Goal: Task Accomplishment & Management: Complete application form

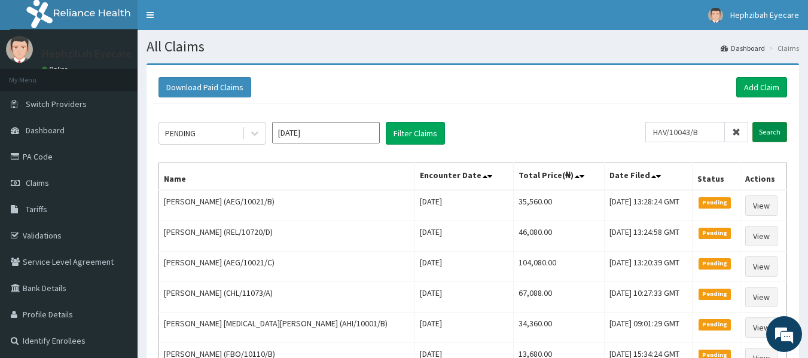
type input "HAV/10043/B"
click at [771, 129] on input "Search" at bounding box center [769, 132] width 35 height 20
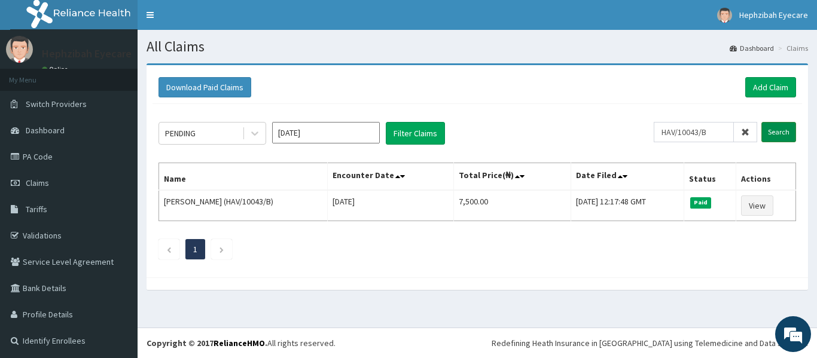
click at [771, 129] on input "Search" at bounding box center [778, 132] width 35 height 20
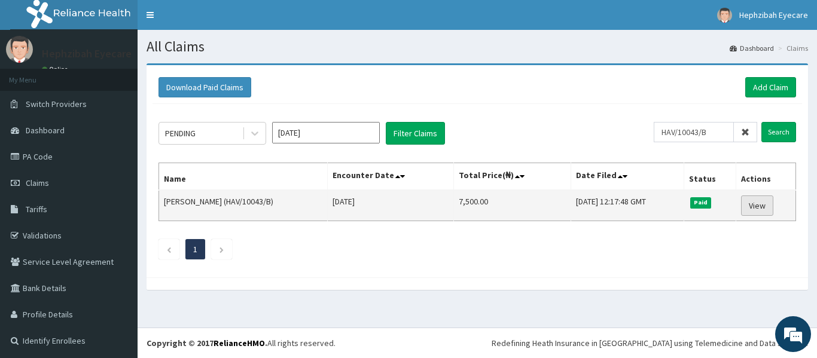
click at [750, 204] on link "View" at bounding box center [757, 206] width 32 height 20
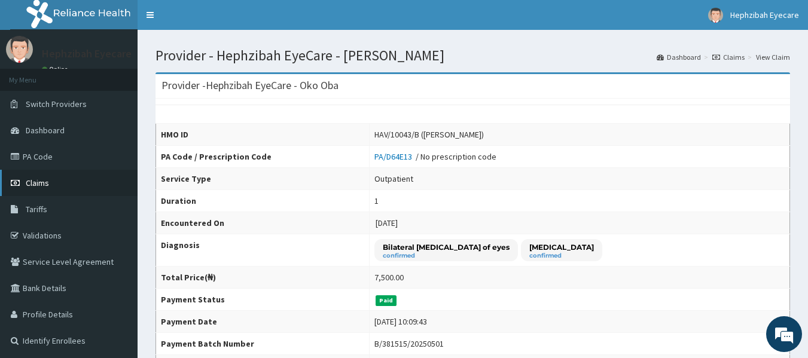
click at [44, 178] on span "Claims" at bounding box center [37, 183] width 23 height 11
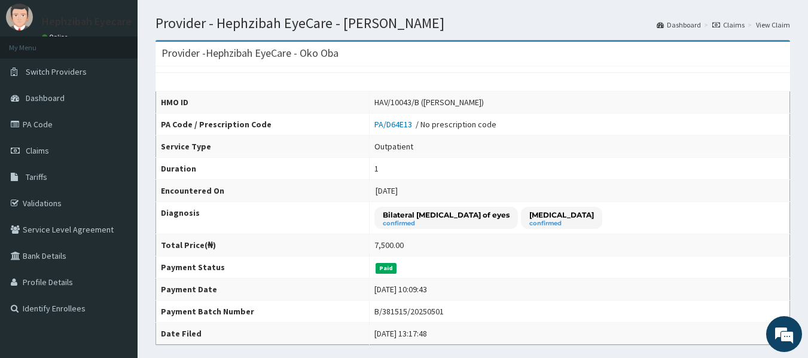
scroll to position [21, 0]
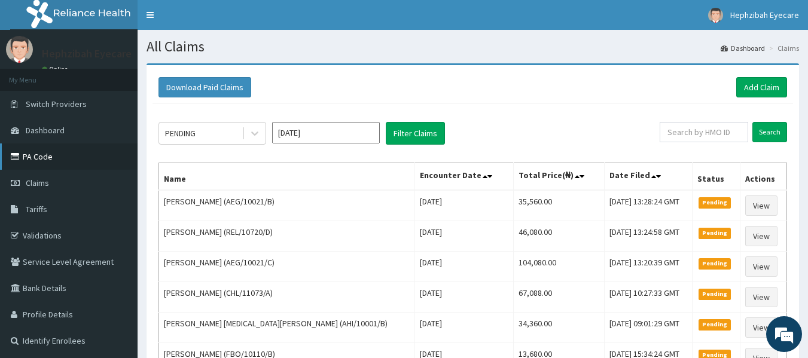
click at [50, 157] on link "PA Code" at bounding box center [69, 157] width 138 height 26
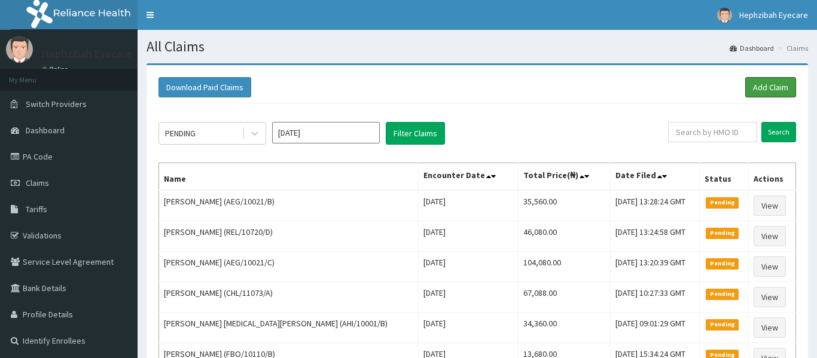
click at [766, 84] on link "Add Claim" at bounding box center [770, 87] width 51 height 20
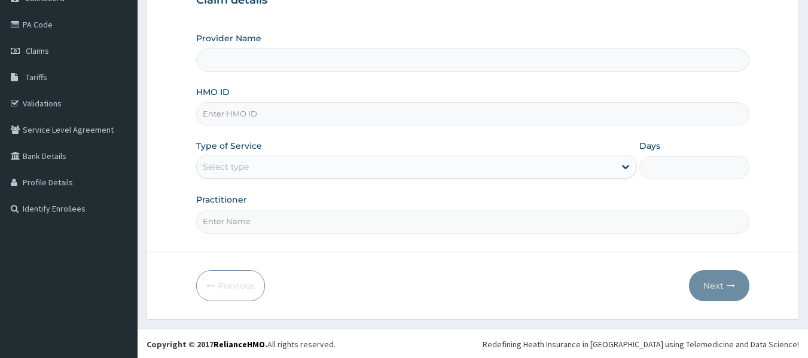
scroll to position [133, 0]
type input "Hephzibah EyeCare - Oko Oba"
click at [271, 115] on input "HMO ID" at bounding box center [473, 113] width 554 height 23
type input "HAV/10043/B"
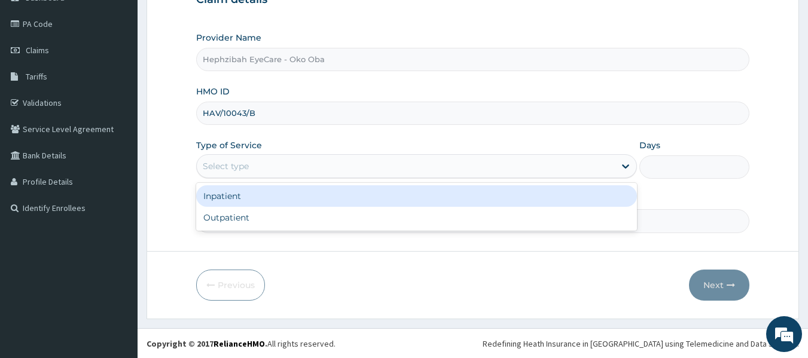
click at [281, 165] on div "Select type" at bounding box center [406, 166] width 418 height 19
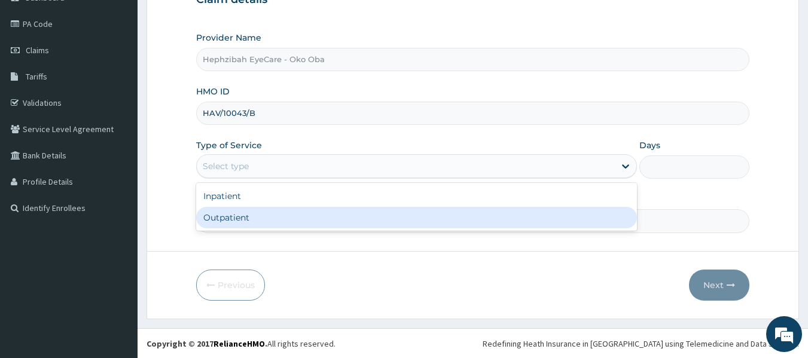
click at [282, 219] on div "Outpatient" at bounding box center [416, 218] width 441 height 22
type input "1"
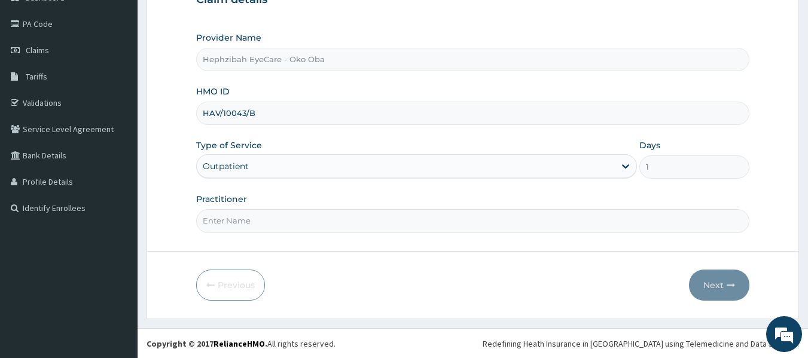
click at [279, 219] on input "Practitioner" at bounding box center [473, 220] width 554 height 23
type input "DR EXCEL"
click at [711, 284] on button "Next" at bounding box center [719, 285] width 60 height 31
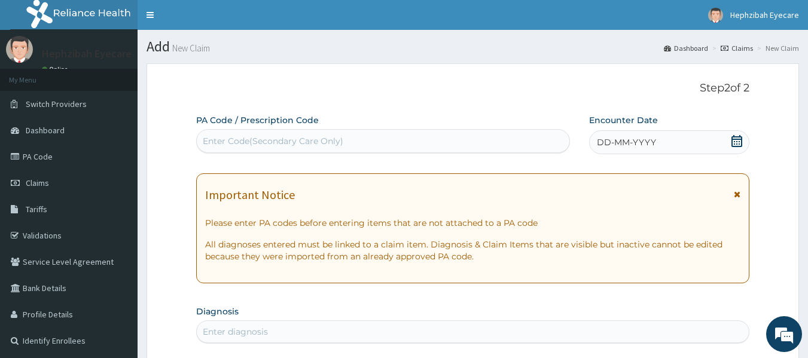
click at [454, 144] on div "Enter Code(Secondary Care Only)" at bounding box center [383, 141] width 373 height 19
paste input "PA/5074A0"
type input "PA/5074A0"
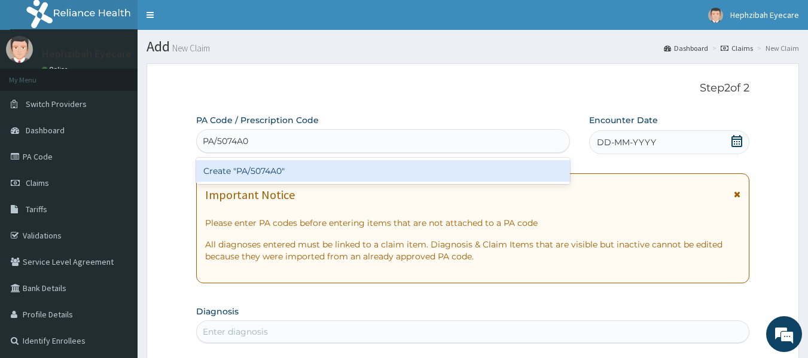
click at [441, 170] on div "Create "PA/5074A0"" at bounding box center [383, 171] width 374 height 22
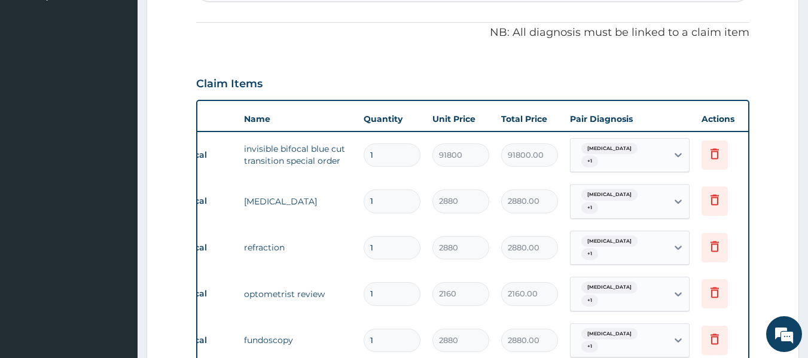
scroll to position [344, 0]
click at [715, 153] on icon at bounding box center [714, 154] width 14 height 14
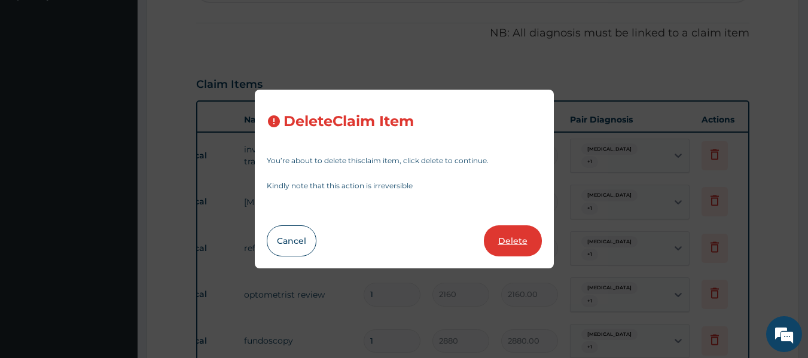
click at [518, 243] on button "Delete" at bounding box center [513, 240] width 58 height 31
type input "2880"
type input "2880.00"
type input "2160"
type input "2160.00"
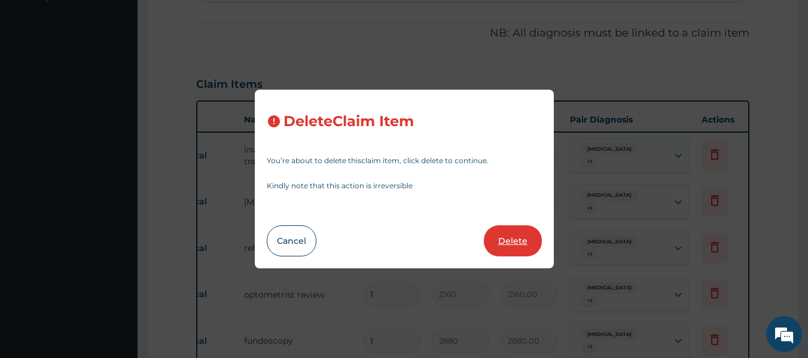
type input "2880"
type input "2880.00"
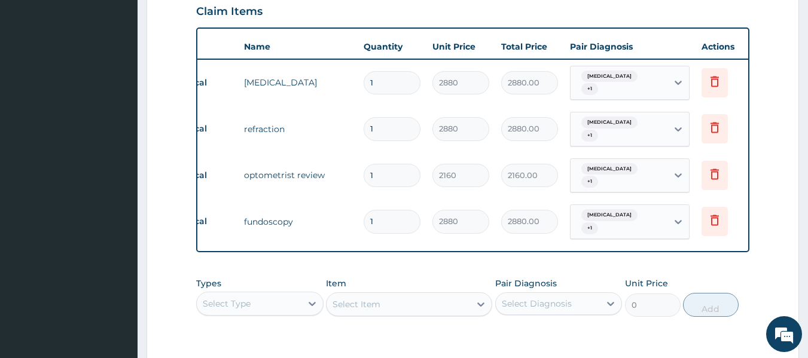
scroll to position [580, 0]
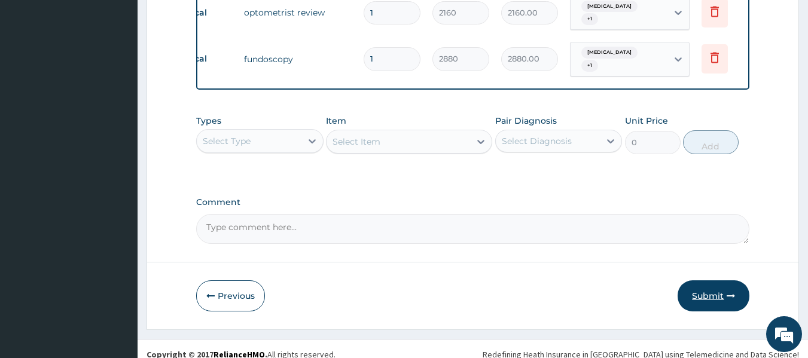
click at [709, 288] on button "Submit" at bounding box center [713, 295] width 72 height 31
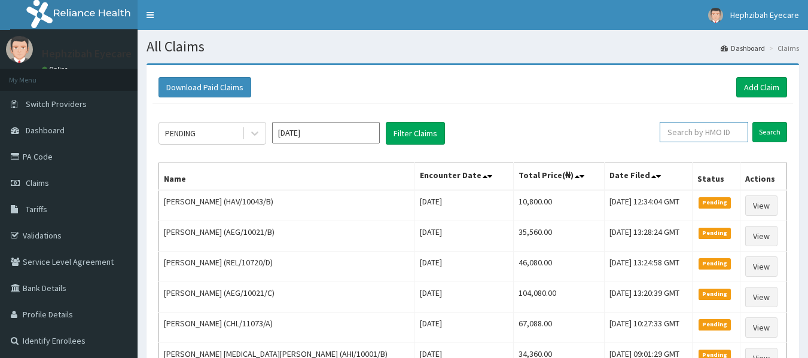
click at [685, 130] on input "text" at bounding box center [704, 132] width 88 height 20
type input "HAV/10043/B"
click at [769, 135] on input "Search" at bounding box center [769, 132] width 35 height 20
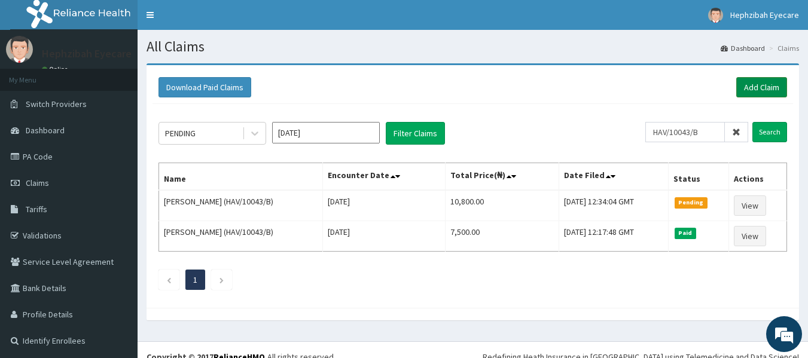
click at [752, 88] on link "Add Claim" at bounding box center [761, 87] width 51 height 20
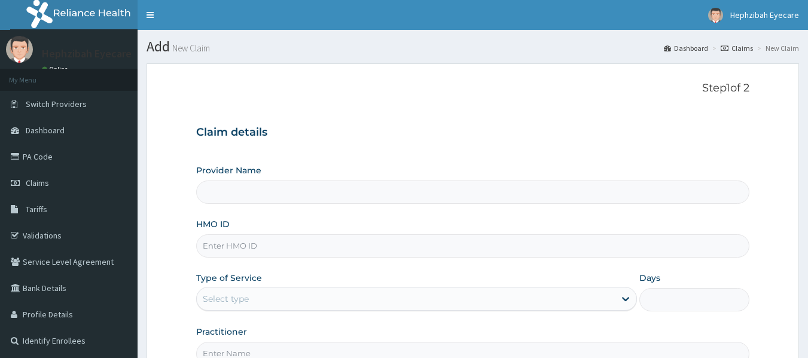
click at [462, 245] on input "HMO ID" at bounding box center [473, 245] width 554 height 23
type input "HAV/10043/C"
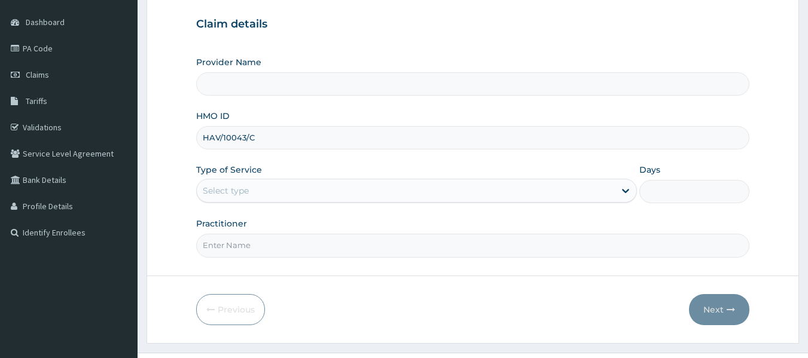
scroll to position [109, 0]
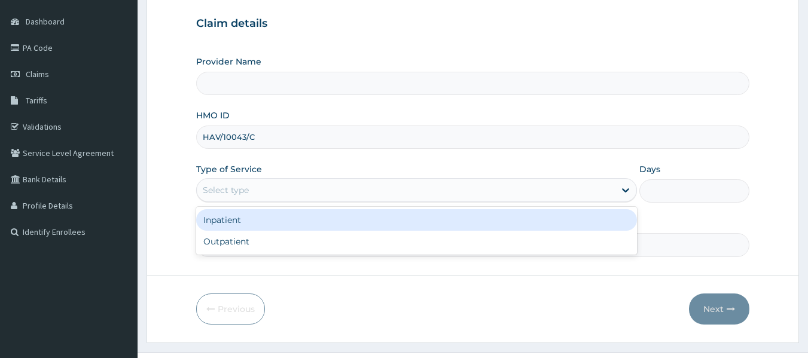
click at [282, 195] on div "Select type" at bounding box center [406, 190] width 418 height 19
type input "Hephzibah EyeCare - Oko Oba"
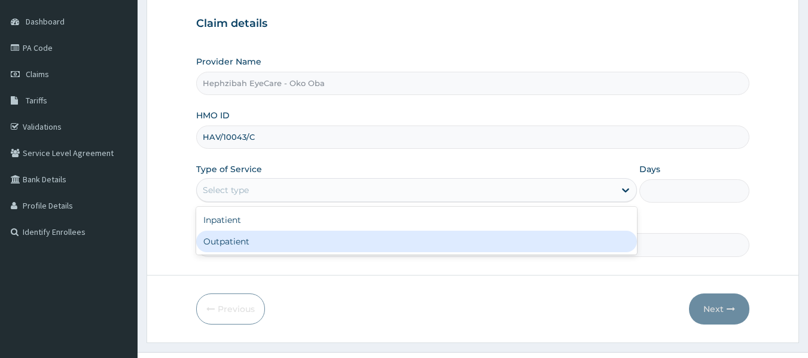
click at [296, 247] on div "Outpatient" at bounding box center [416, 242] width 441 height 22
type input "1"
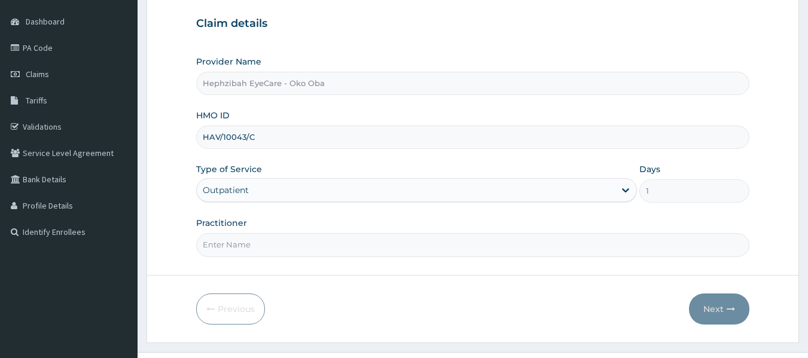
click at [270, 249] on input "Practitioner" at bounding box center [473, 244] width 554 height 23
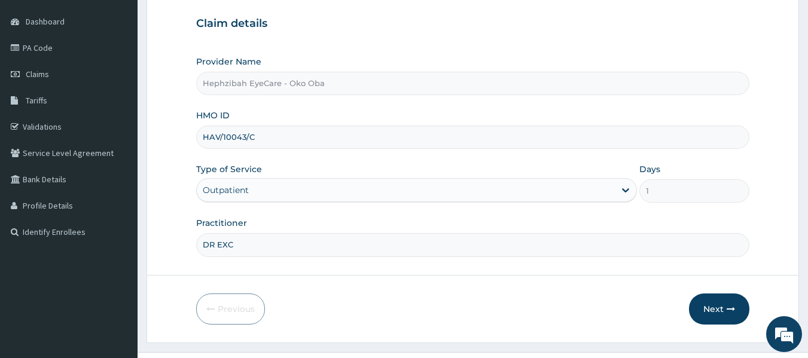
type input "DR EXCELLENCE"
click at [719, 309] on button "Next" at bounding box center [719, 309] width 60 height 31
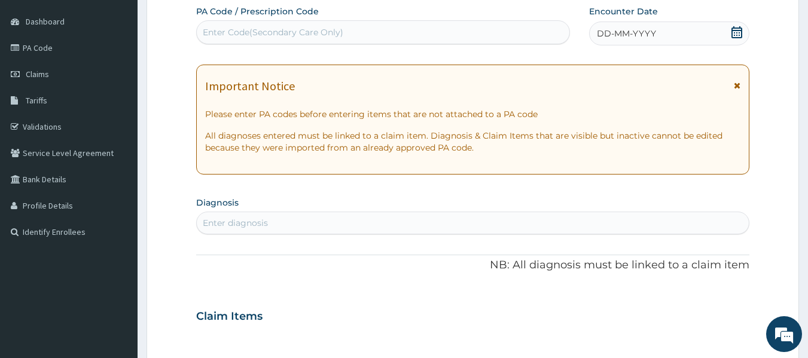
scroll to position [0, 0]
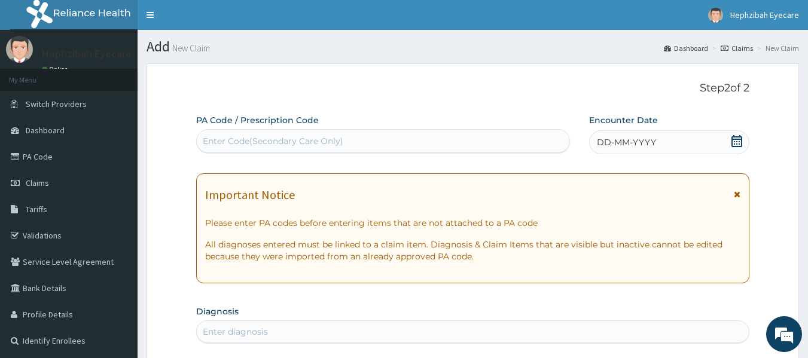
click at [390, 138] on div "Enter Code(Secondary Care Only)" at bounding box center [383, 141] width 373 height 19
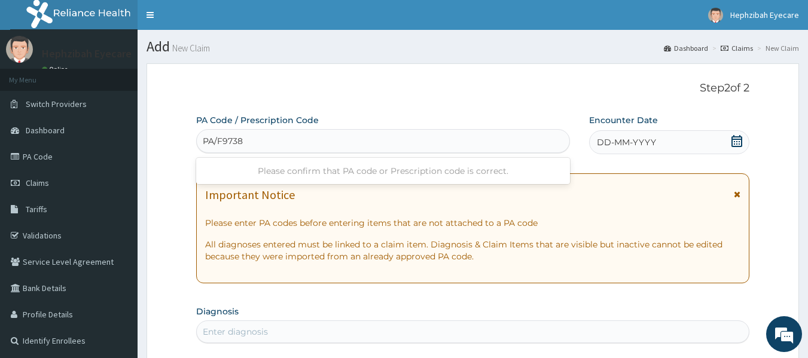
type input "PA/F97387"
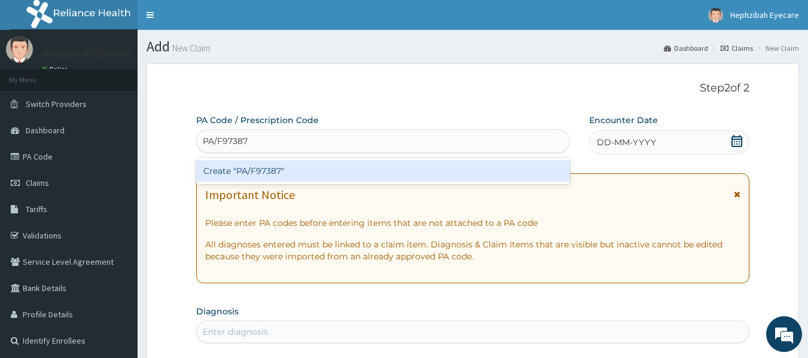
click at [383, 172] on div "Create "PA/F97387"" at bounding box center [383, 171] width 374 height 22
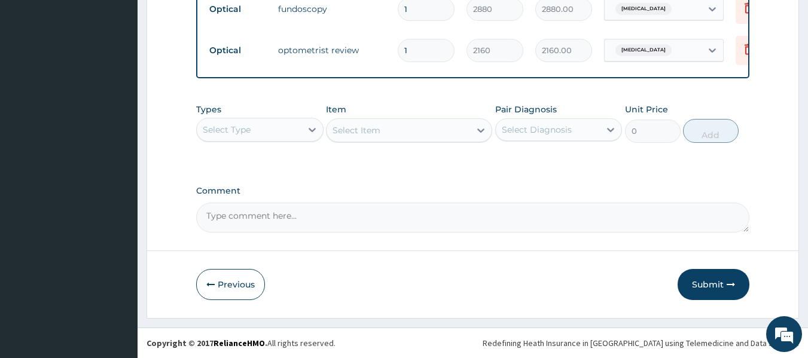
scroll to position [621, 0]
click at [447, 218] on textarea "Comment" at bounding box center [473, 218] width 554 height 30
type textarea "KINDLY NOTE ENROLLEE'S LENS AND FRAME LIMIT IS 30,000"
click at [710, 285] on button "Submit" at bounding box center [713, 284] width 72 height 31
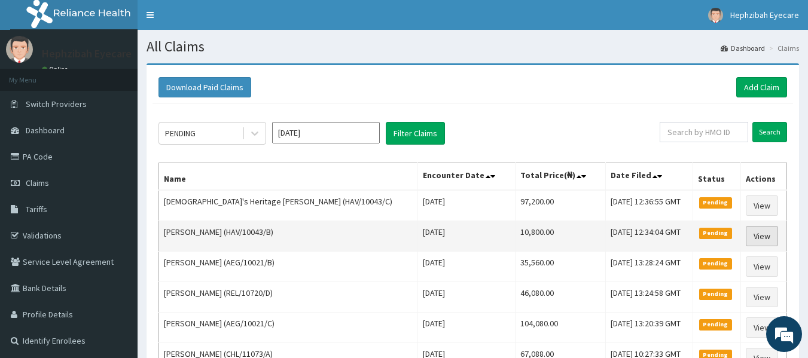
click at [755, 233] on link "View" at bounding box center [762, 236] width 32 height 20
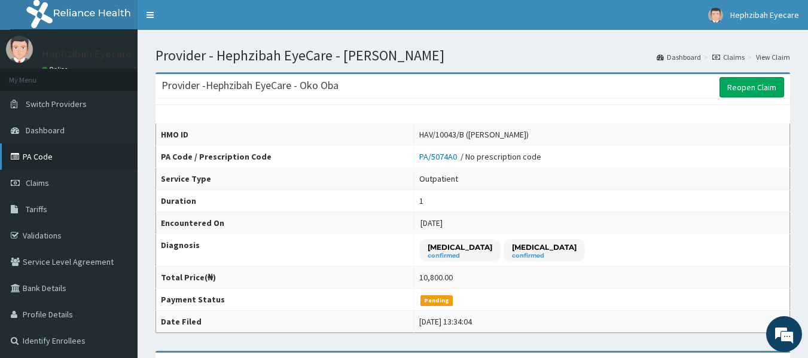
click at [44, 161] on link "PA Code" at bounding box center [69, 157] width 138 height 26
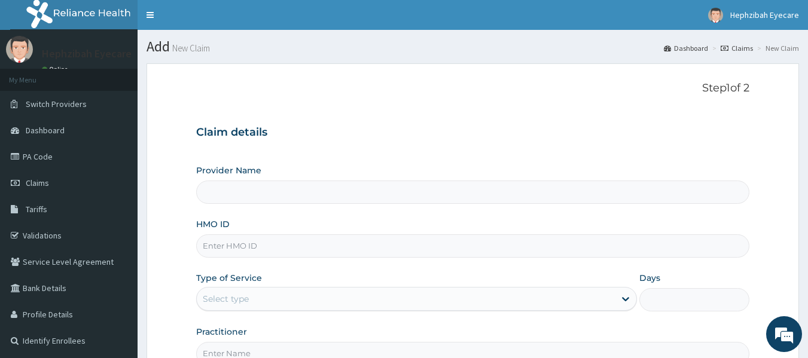
type input "Hephzibah EyeCare - Oko Oba"
click at [358, 245] on input "HMO ID" at bounding box center [473, 245] width 554 height 23
type input "EIS/10199/C"
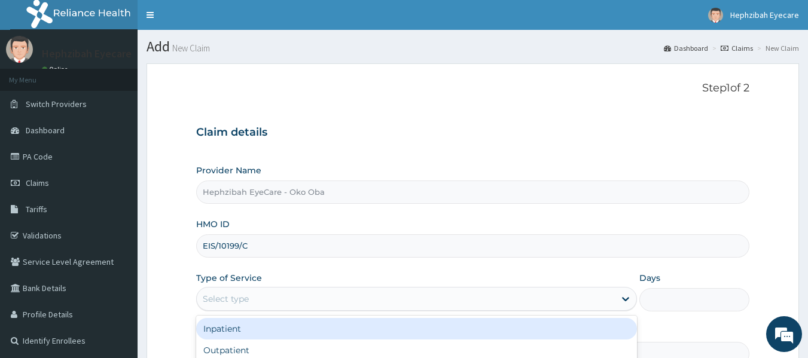
click at [356, 299] on div "Select type" at bounding box center [406, 298] width 418 height 19
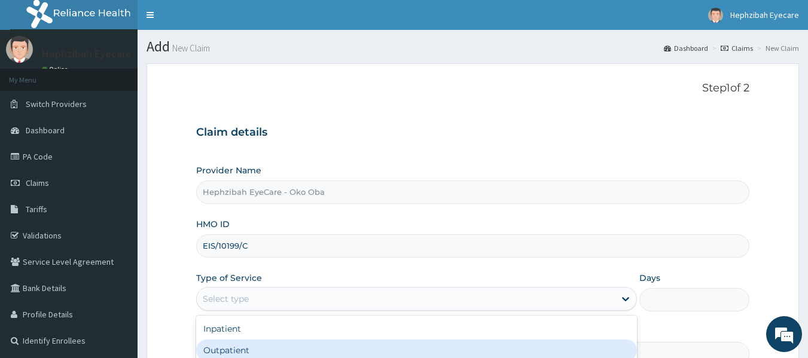
click at [358, 347] on div "Outpatient" at bounding box center [416, 351] width 441 height 22
type input "1"
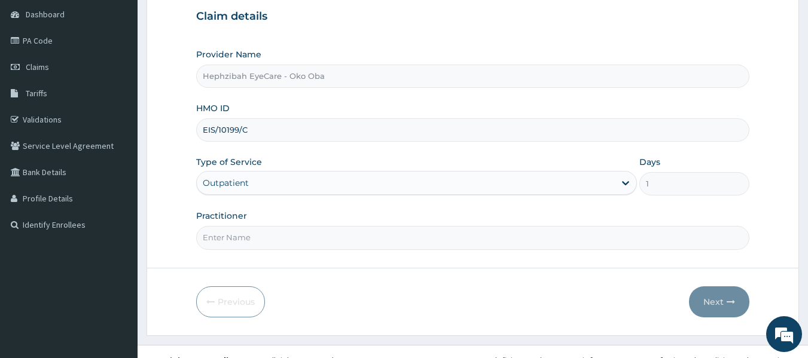
scroll to position [121, 0]
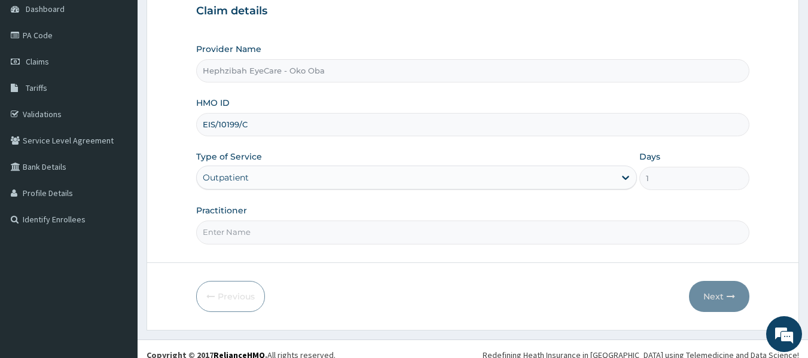
click at [273, 238] on input "Practitioner" at bounding box center [473, 232] width 554 height 23
type input "DR VICTORIA"
click at [718, 298] on button "Next" at bounding box center [719, 296] width 60 height 31
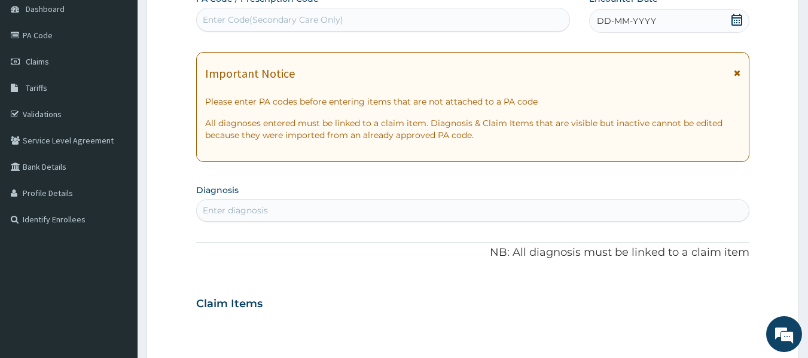
scroll to position [0, 0]
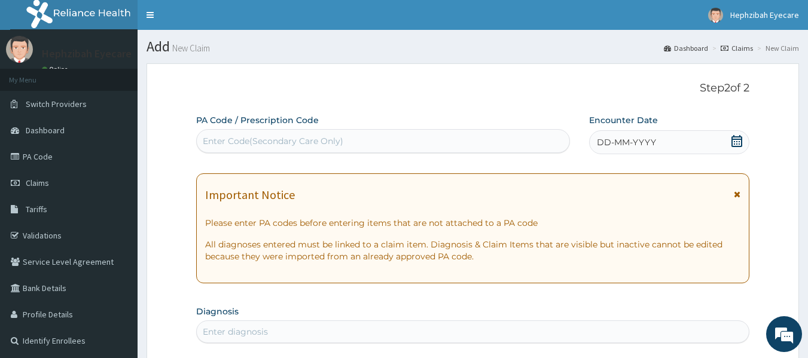
click at [448, 147] on div "Enter Code(Secondary Care Only)" at bounding box center [383, 141] width 373 height 19
paste input "PA/67B02F"
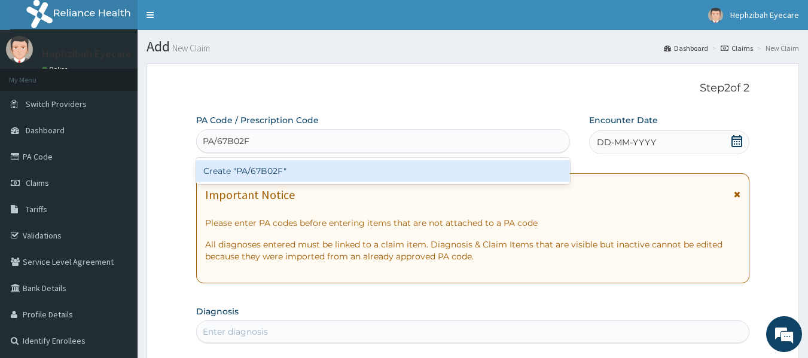
type input "PA/67B02F"
click at [376, 174] on div "Create "PA/67B02F"" at bounding box center [383, 171] width 374 height 22
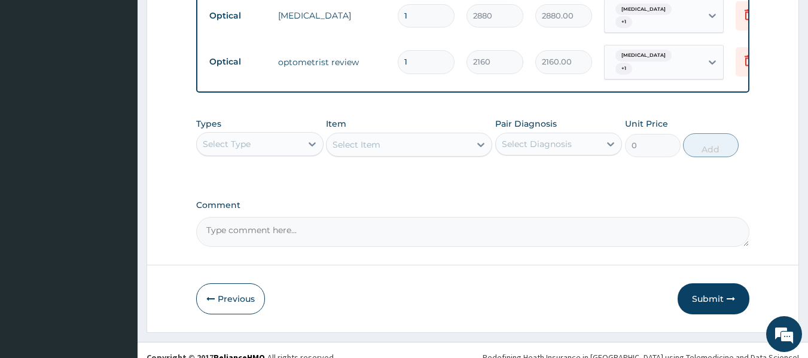
scroll to position [673, 0]
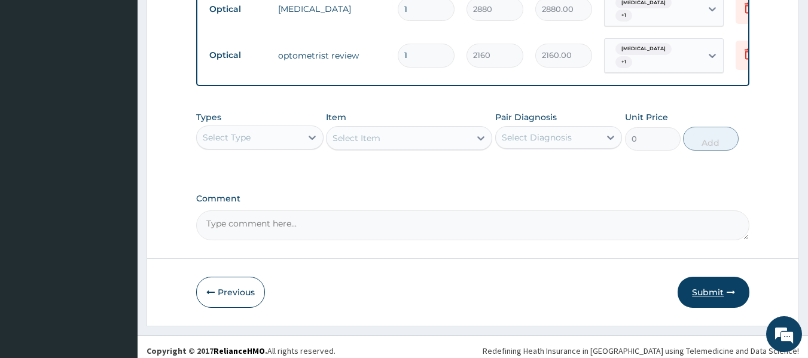
click at [715, 285] on button "Submit" at bounding box center [713, 292] width 72 height 31
